Goal: Information Seeking & Learning: Learn about a topic

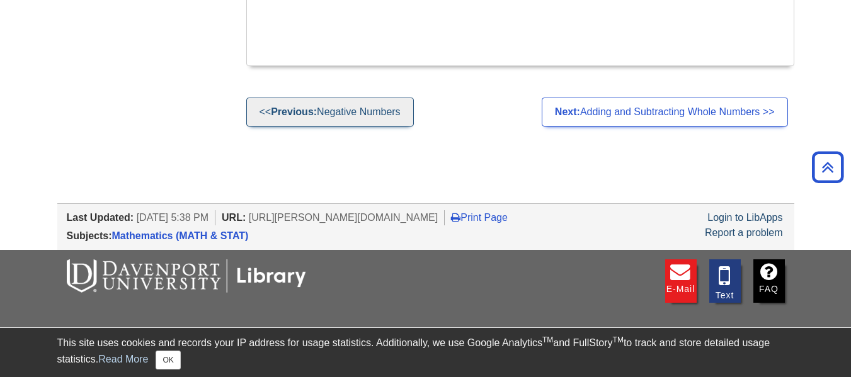
scroll to position [1511, 0]
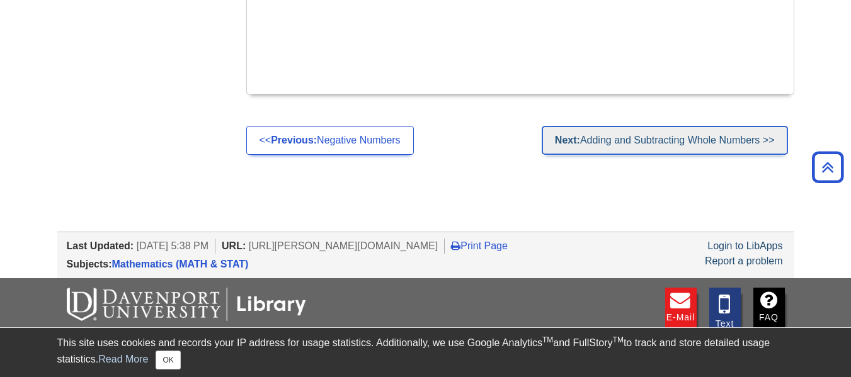
click at [584, 147] on link "Next: Adding and Subtracting Whole Numbers >>" at bounding box center [664, 140] width 246 height 29
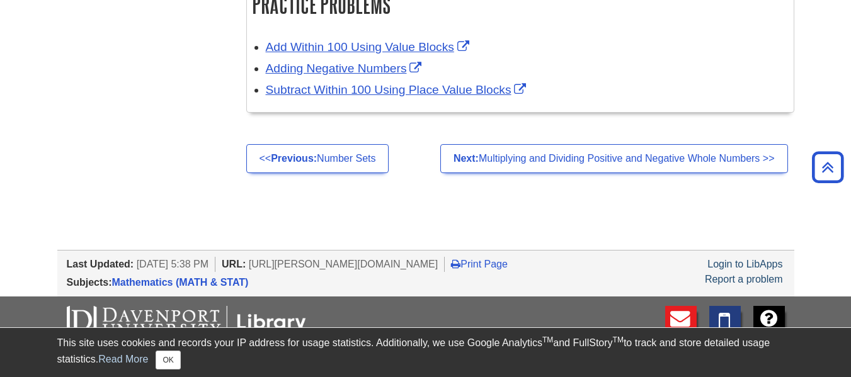
scroll to position [1931, 0]
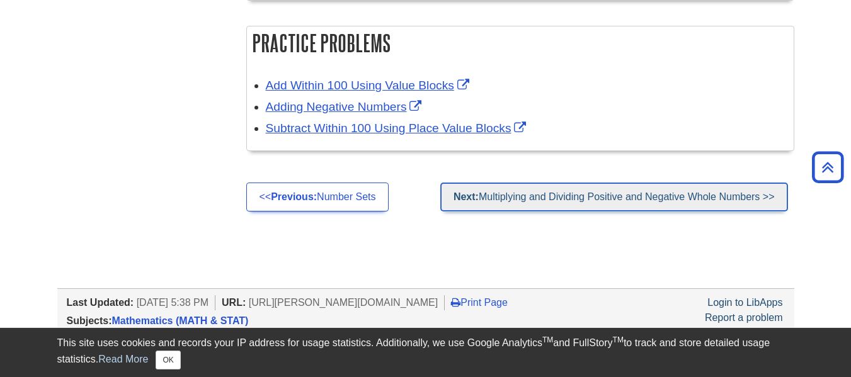
click at [522, 186] on link "Next: Multiplying and Dividing Positive and Negative Whole Numbers >>" at bounding box center [614, 197] width 348 height 29
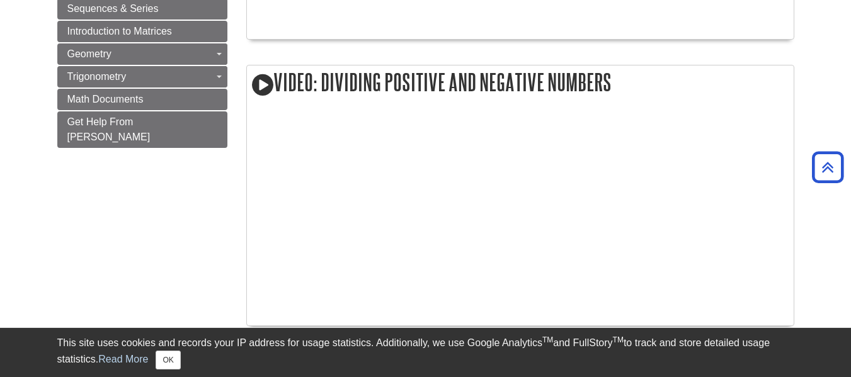
scroll to position [1175, 0]
